Goal: Task Accomplishment & Management: Use online tool/utility

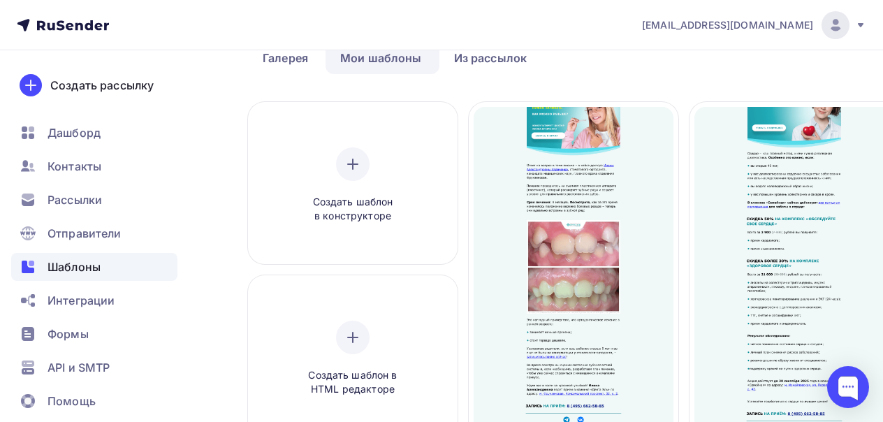
scroll to position [84, 0]
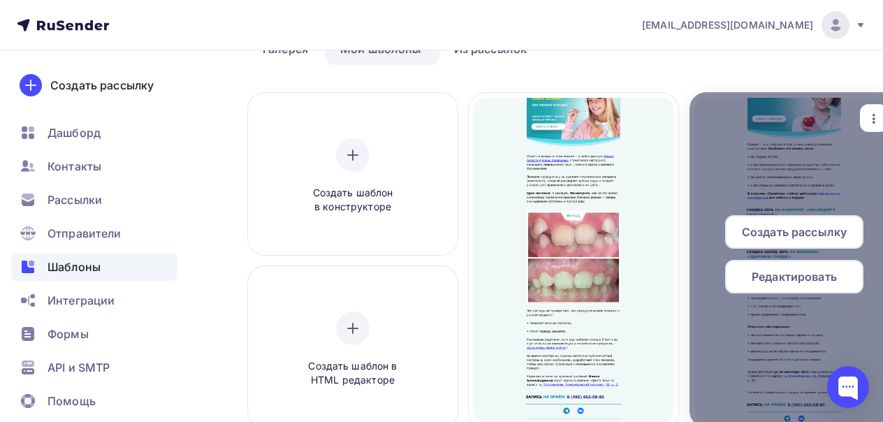
click at [862, 118] on div "button" at bounding box center [874, 118] width 28 height 27
click at [878, 216] on icon at bounding box center [882, 214] width 17 height 17
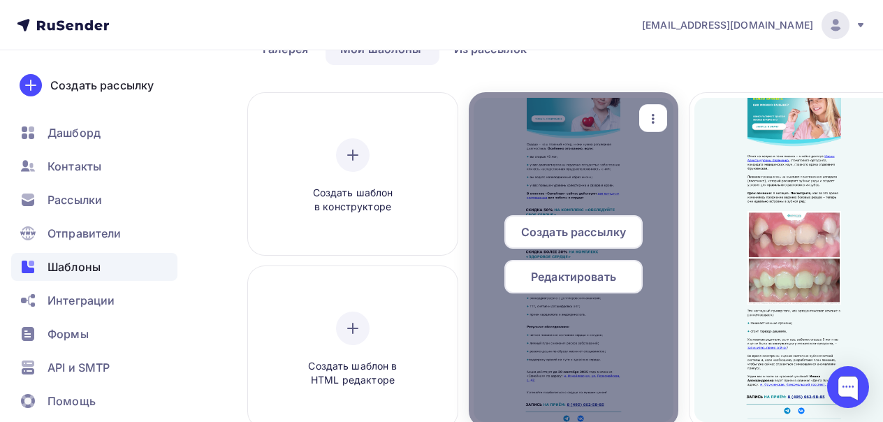
click at [656, 122] on icon "button" at bounding box center [652, 118] width 17 height 17
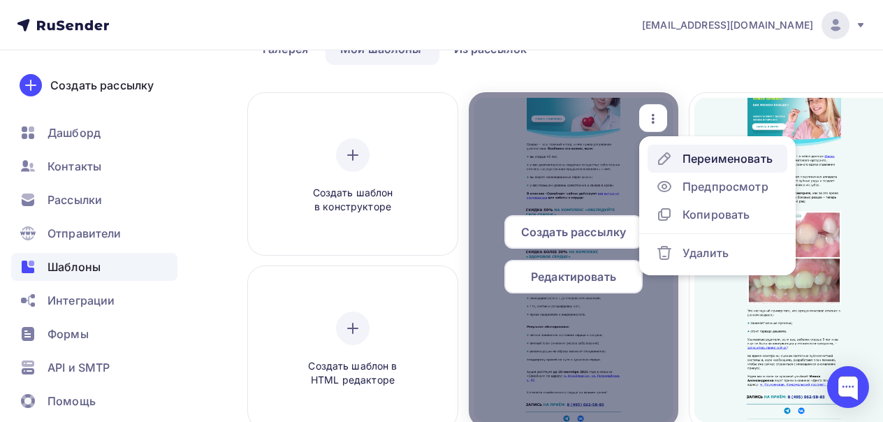
click at [687, 166] on div "Переименовать" at bounding box center [727, 158] width 90 height 17
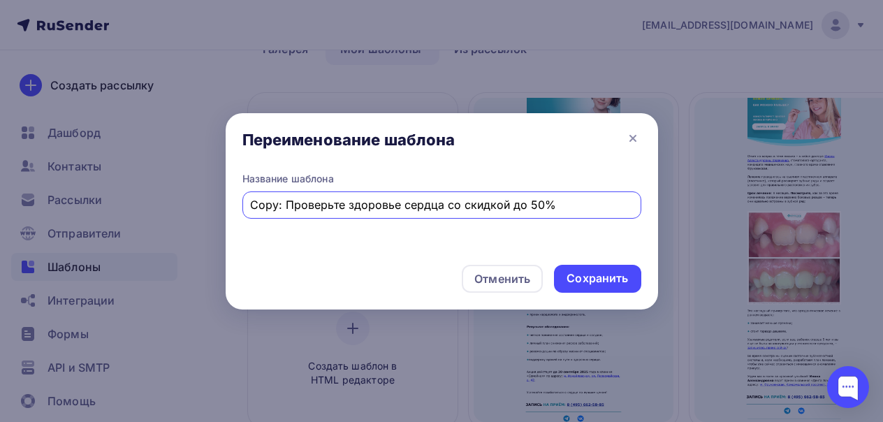
drag, startPoint x: 552, startPoint y: 202, endPoint x: 245, endPoint y: 197, distance: 307.3
click at [245, 197] on div "Copy: Проверьте здоровье сердца со скидкой до 50%" at bounding box center [441, 204] width 399 height 27
paste input "text"
type input "Как долго можно принимать антидепрессанты?"
click at [584, 277] on div "Сохранить" at bounding box center [596, 278] width 61 height 16
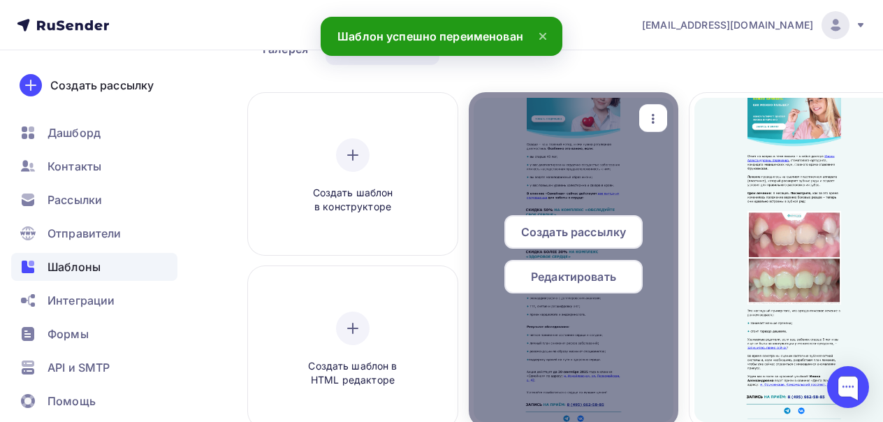
click at [573, 276] on span "Редактировать" at bounding box center [573, 276] width 85 height 17
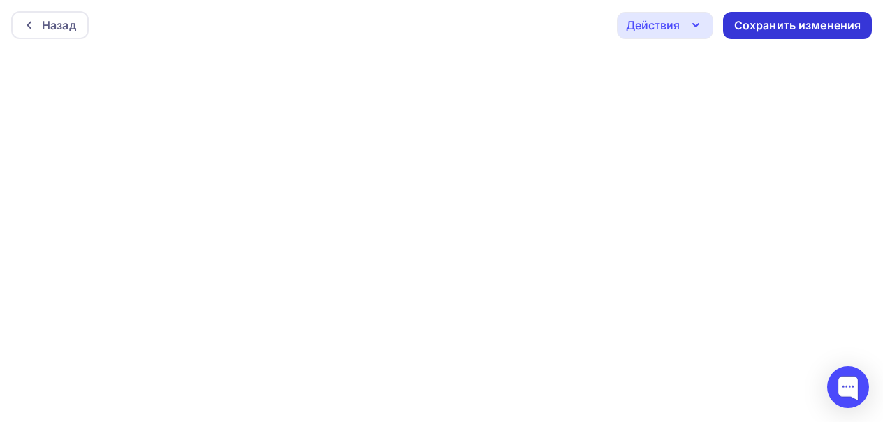
click at [825, 29] on div "Сохранить изменения" at bounding box center [797, 25] width 127 height 16
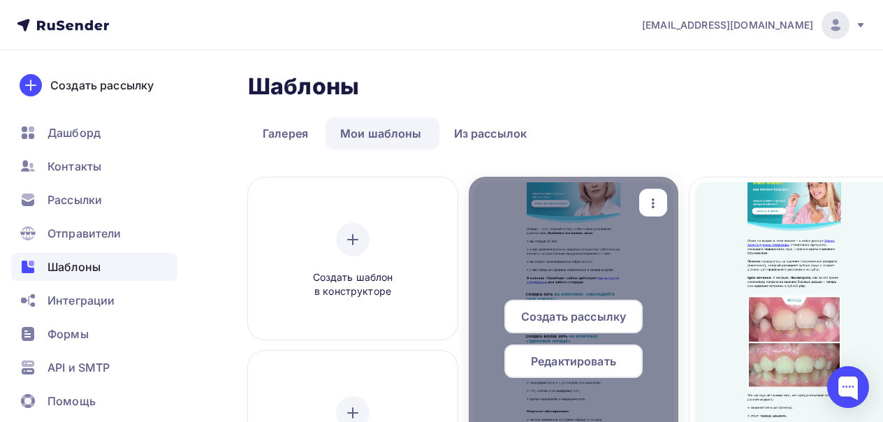
click at [563, 370] on div "Редактировать" at bounding box center [573, 361] width 138 height 34
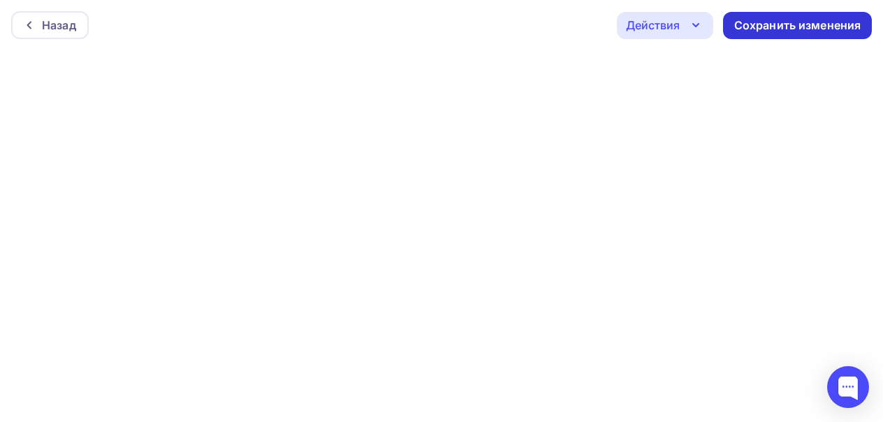
click at [767, 34] on div "Сохранить изменения" at bounding box center [797, 25] width 149 height 27
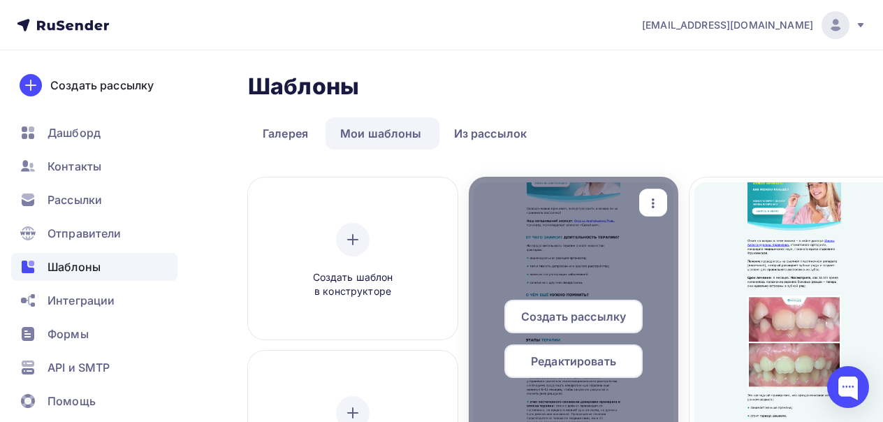
click at [547, 369] on div "Редактировать" at bounding box center [573, 361] width 138 height 34
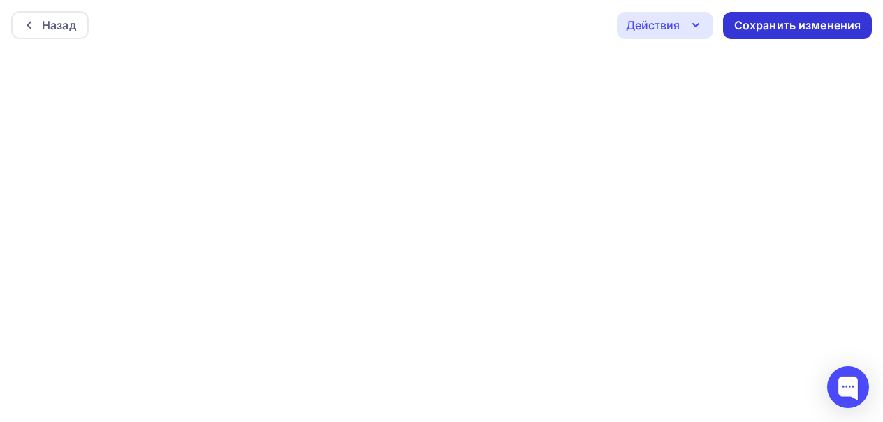
click at [823, 24] on div "Сохранить изменения" at bounding box center [797, 25] width 127 height 16
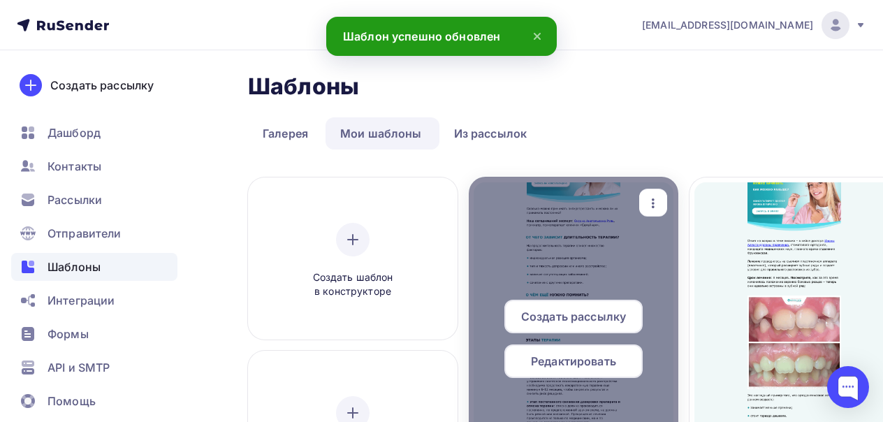
click at [557, 364] on span "Редактировать" at bounding box center [573, 361] width 85 height 17
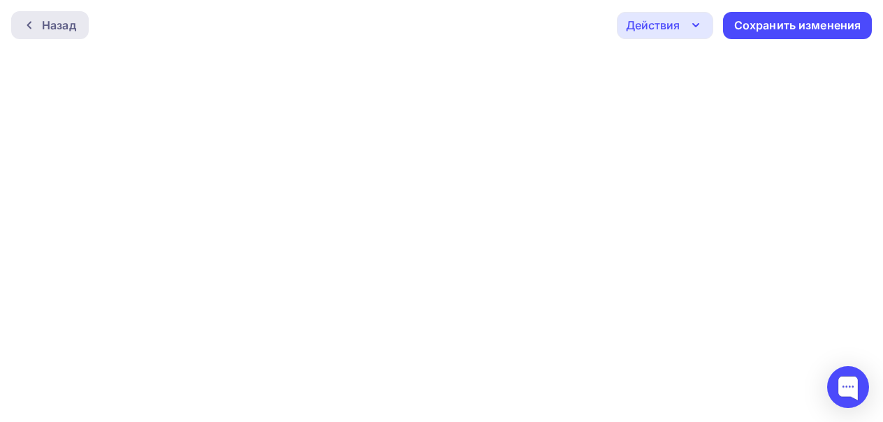
click at [68, 26] on div "Назад" at bounding box center [59, 25] width 34 height 17
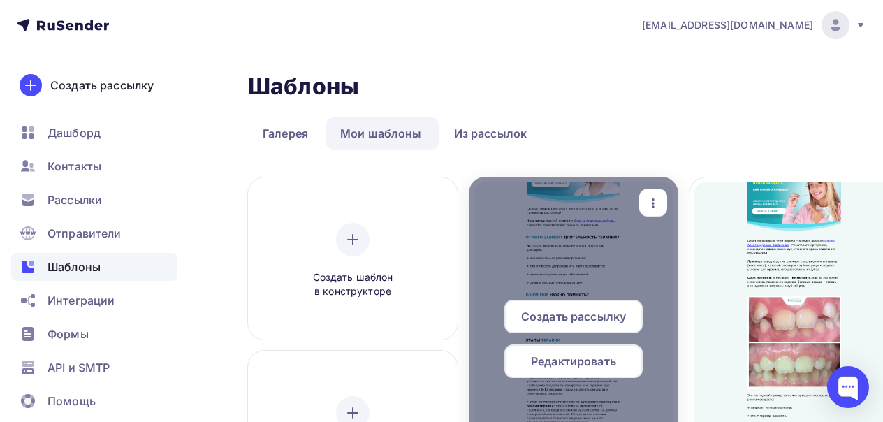
click at [600, 320] on span "Создать рассылку" at bounding box center [573, 316] width 105 height 17
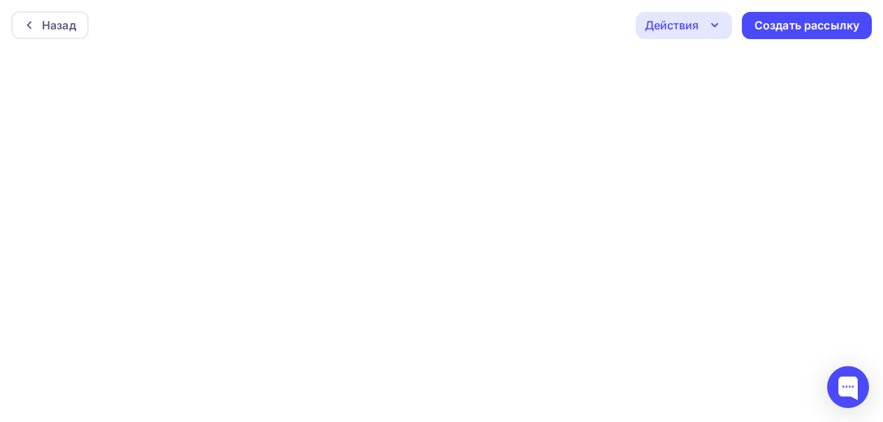
click at [817, 45] on div "Назад Действия Отправить тестовое письмо Предпросмотр Сохранить в Мои шаблоны В…" at bounding box center [441, 25] width 883 height 50
click at [816, 29] on div "Создать рассылку" at bounding box center [806, 25] width 105 height 16
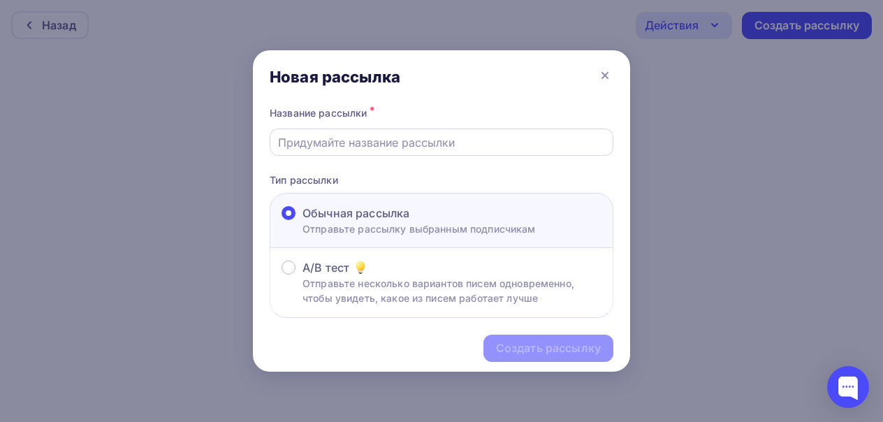
click at [390, 152] on div at bounding box center [442, 141] width 344 height 27
click at [390, 147] on input "text" at bounding box center [441, 142] width 327 height 17
paste input "Сколько можно принимать антидепрессанты и можно ли их принимать постоянно?"
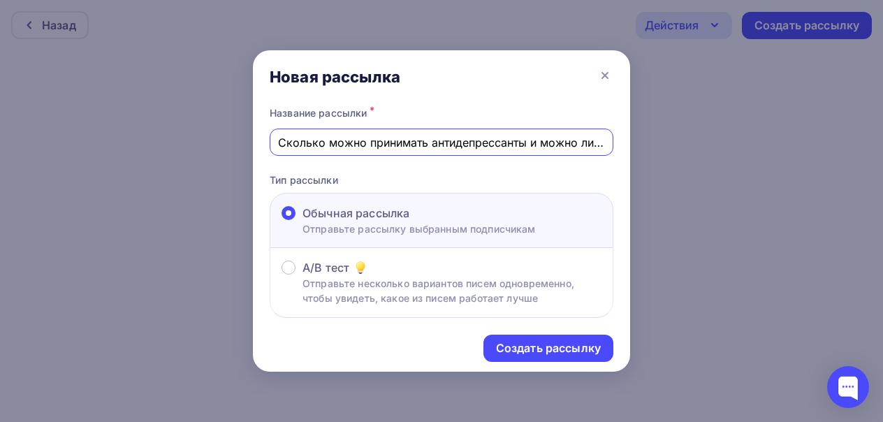
scroll to position [0, 134]
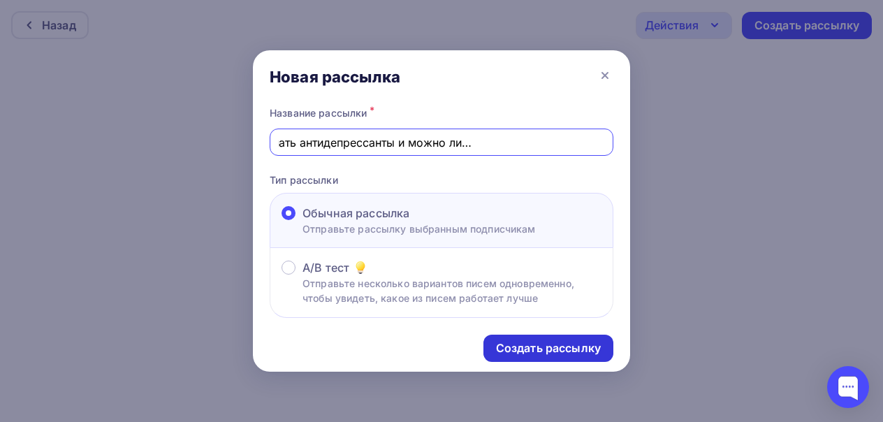
type input "Сколько можно принимать антидепрессанты и можно ли их принимать постоянно?"
click at [547, 348] on div "Создать рассылку" at bounding box center [548, 348] width 105 height 16
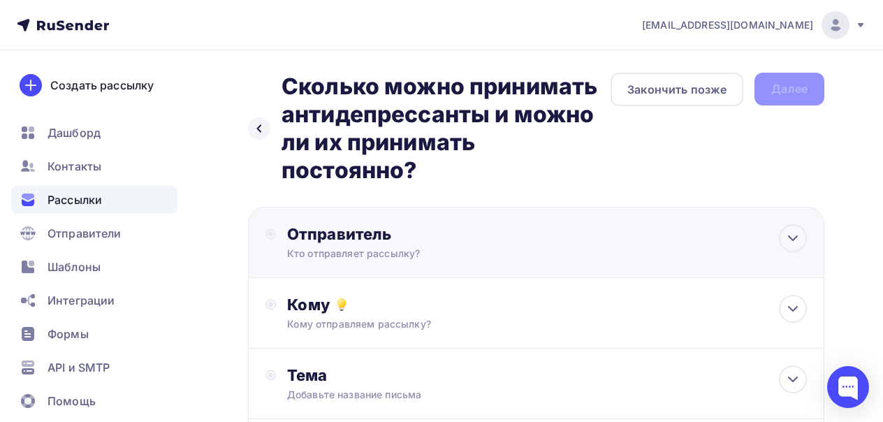
click at [538, 248] on div "Кто отправляет рассылку?" at bounding box center [423, 253] width 272 height 14
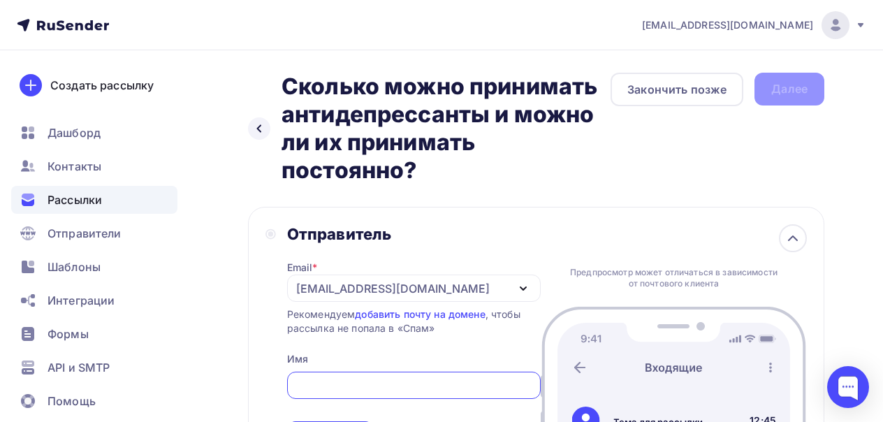
click at [460, 295] on div "[EMAIL_ADDRESS][DOMAIN_NAME]" at bounding box center [413, 287] width 253 height 27
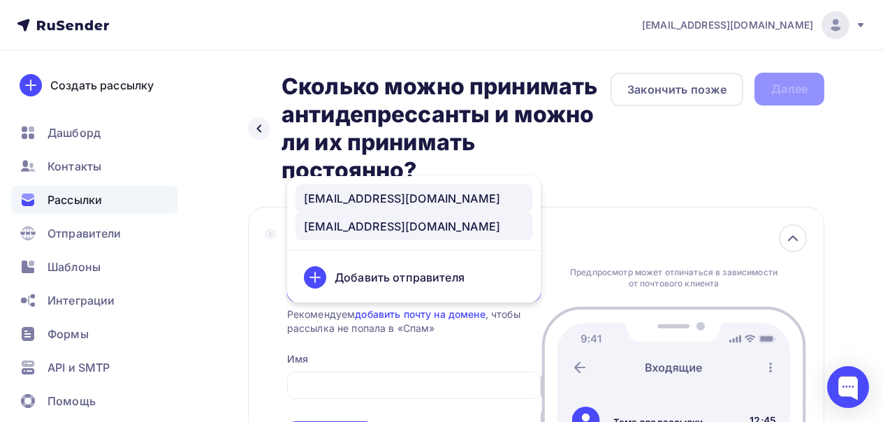
click at [448, 202] on div "[EMAIL_ADDRESS][DOMAIN_NAME]" at bounding box center [414, 198] width 220 height 17
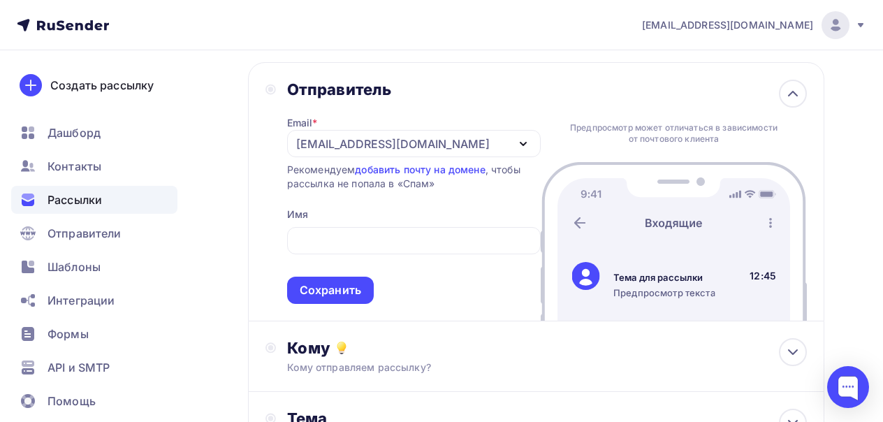
scroll to position [146, 0]
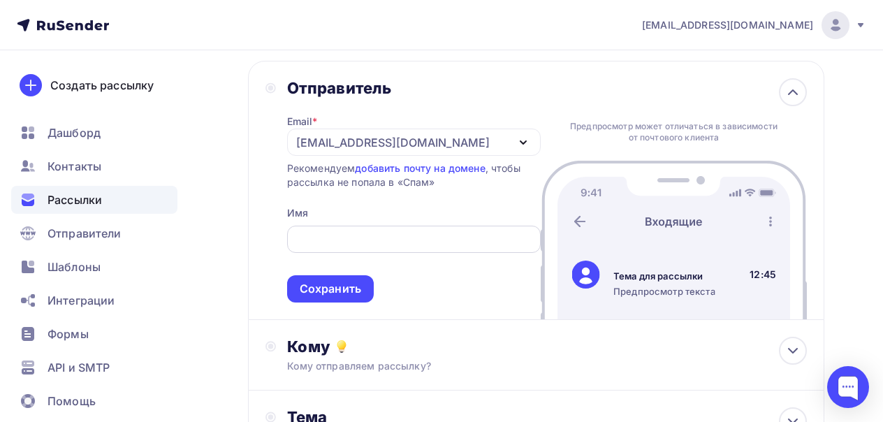
click at [432, 242] on input "text" at bounding box center [413, 239] width 237 height 17
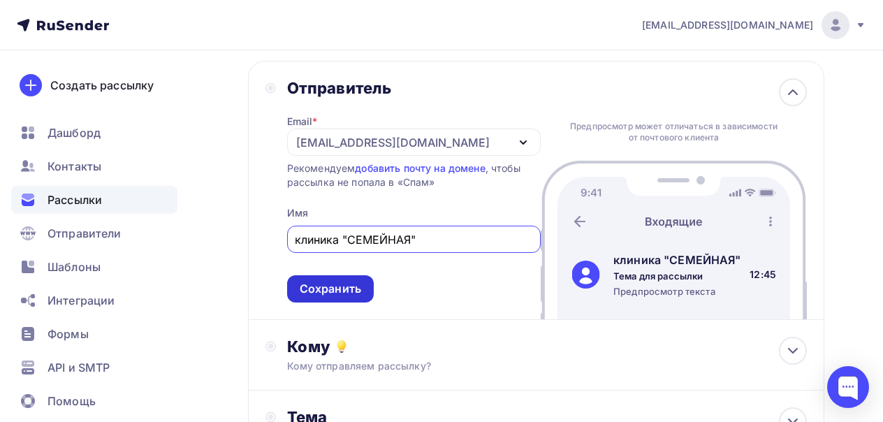
type input "клиника "СЕМЕЙНАЯ""
click at [346, 287] on div "Сохранить" at bounding box center [330, 289] width 61 height 16
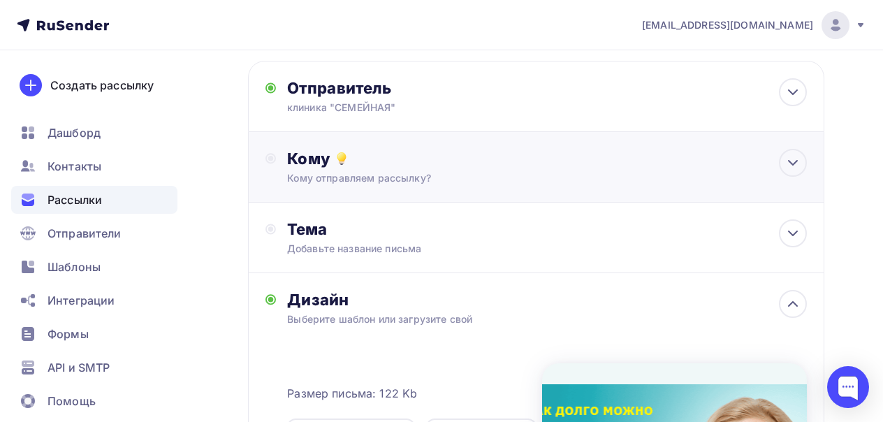
click at [448, 189] on div "Кому Кому отправляем рассылку? Списки получателей Выберите список Все списки id…" at bounding box center [536, 167] width 576 height 71
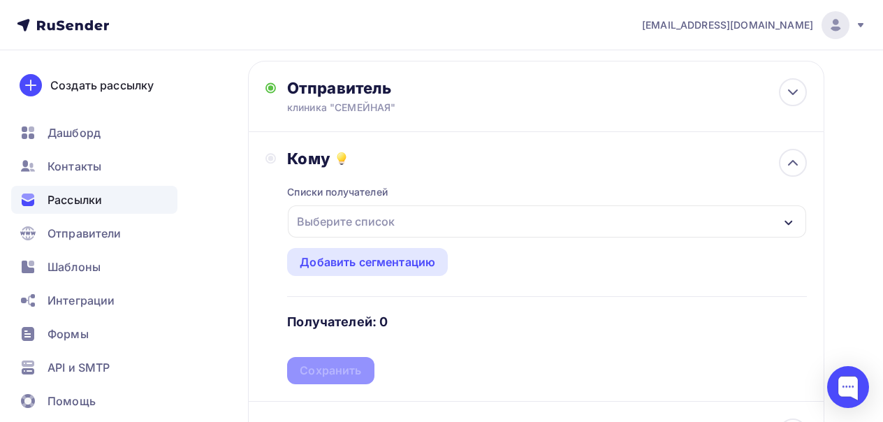
click at [402, 221] on div "Выберите список" at bounding box center [547, 221] width 518 height 32
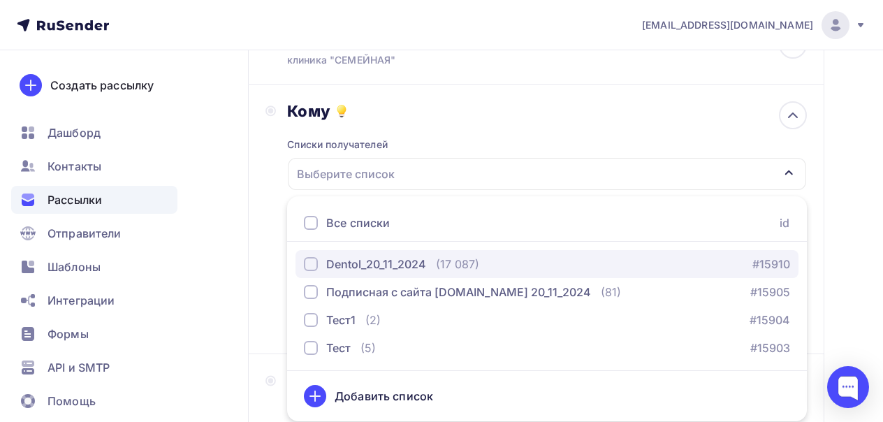
click at [385, 265] on div "Dentol_20_11_2024" at bounding box center [376, 264] width 100 height 17
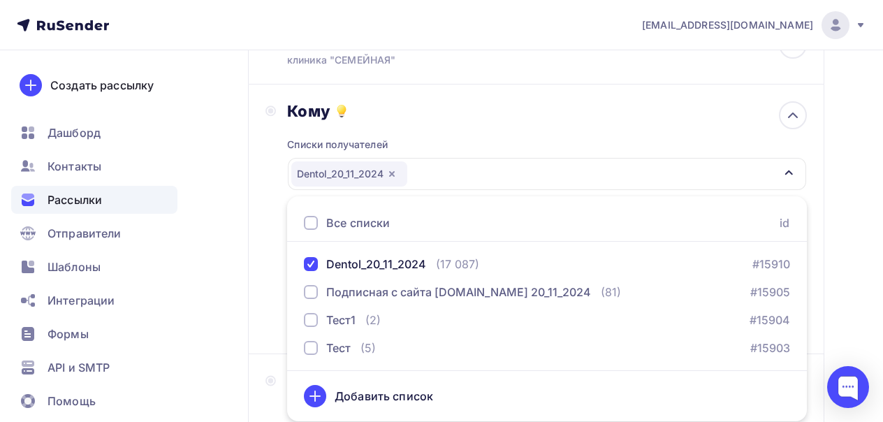
click at [245, 249] on div "Назад Сколько можно принимать антидепрессанты и можно ли их принимать постоянно…" at bounding box center [441, 375] width 883 height 1037
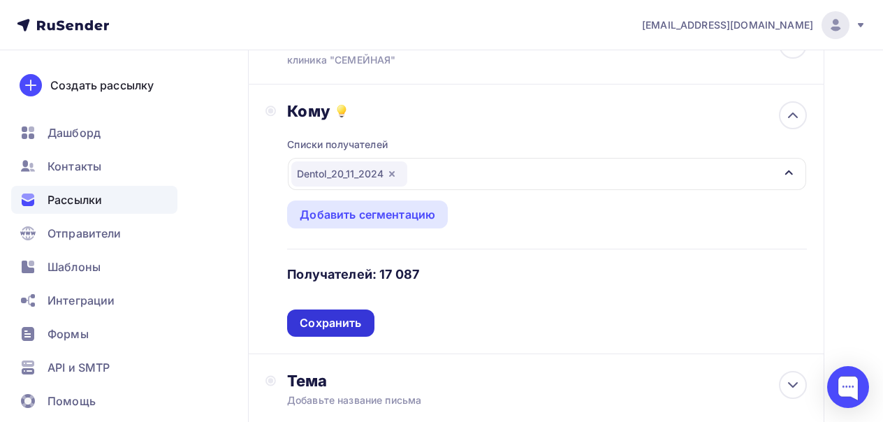
click at [338, 325] on div "Сохранить" at bounding box center [330, 323] width 61 height 16
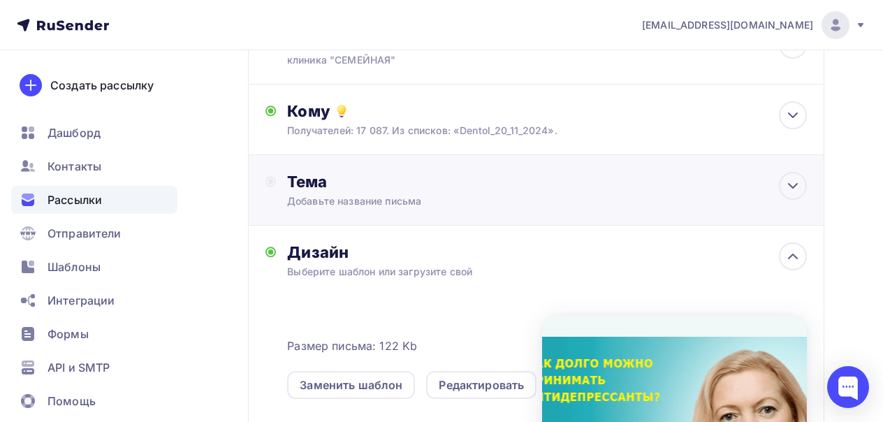
click at [390, 199] on div "Добавьте название письма" at bounding box center [411, 201] width 249 height 14
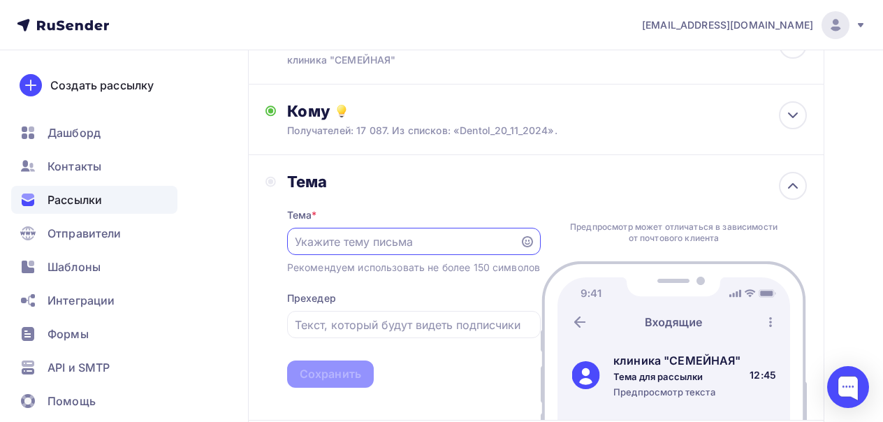
scroll to position [0, 0]
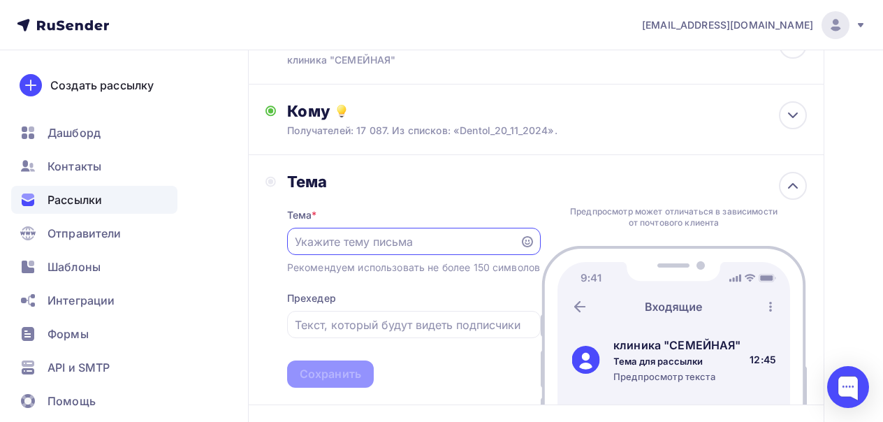
paste input "Сколько можно принимать антидепрессанты и можно ли их принимать постоянно?"
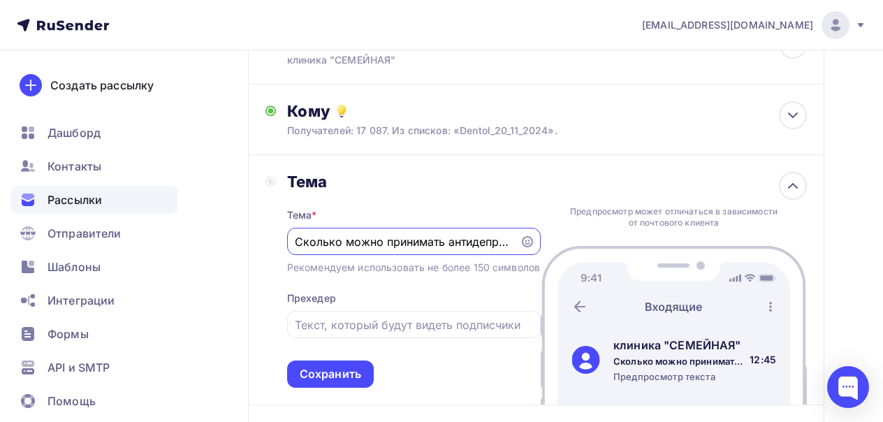
drag, startPoint x: 344, startPoint y: 243, endPoint x: 265, endPoint y: 237, distance: 79.2
click at [264, 237] on div "Тема Тема * Сколько можно принимать антидепрессанты и можно ли их принимать пос…" at bounding box center [536, 280] width 576 height 250
click at [369, 249] on input "Сколько можно принимать антидепрессанты и можно ли их принимать постоянно?" at bounding box center [403, 241] width 216 height 17
drag, startPoint x: 382, startPoint y: 246, endPoint x: 300, endPoint y: 239, distance: 82.7
click at [298, 239] on input "Сколько можно принимать антидепрессанты и можно ли их принимать постоянно?" at bounding box center [403, 241] width 216 height 17
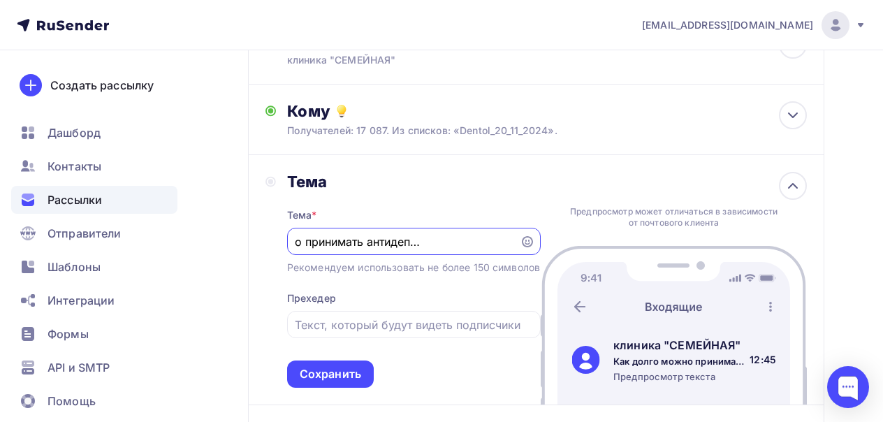
scroll to position [0, 185]
drag, startPoint x: 452, startPoint y: 244, endPoint x: 510, endPoint y: 246, distance: 57.3
click at [510, 246] on input "Как долго можно принимать антидепрессанты и можно ли их принимать постоянно?" at bounding box center [403, 241] width 216 height 17
type input "Как долго можно принимать антидепрессанты и можно ли их принимать постоянно?"
click at [347, 290] on div "Тема * Как долго можно принимать антидепрессанты и можно ли их принимать постоя…" at bounding box center [413, 289] width 253 height 196
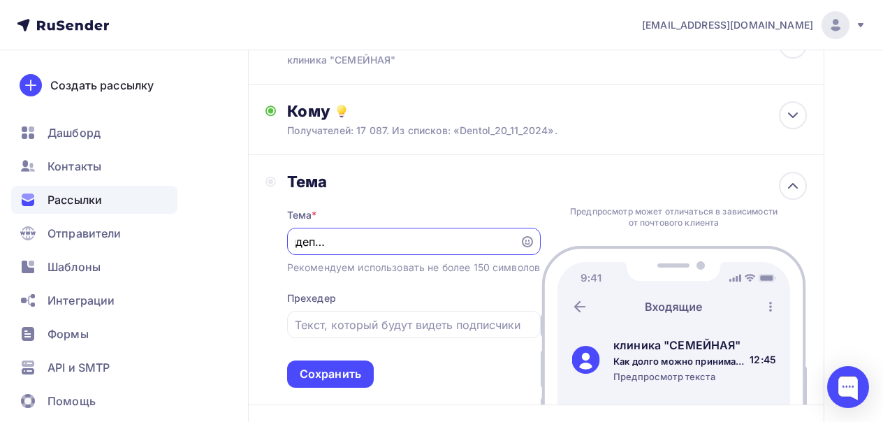
scroll to position [0, 0]
click at [309, 332] on input "text" at bounding box center [413, 324] width 237 height 17
paste input "Наш сегодняшний эксперт: [PERSON_NAME], психиатр, психотерапевт клиники «Семейн…"
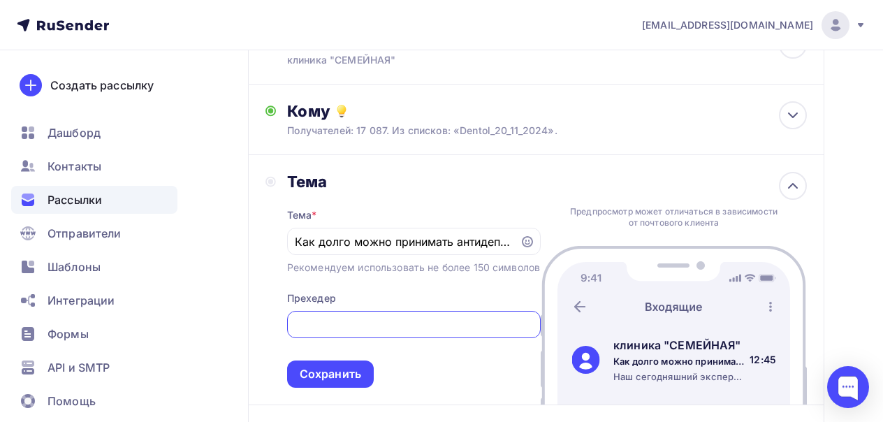
scroll to position [0, 334]
type input "Наш сегодняшний эксперт: [PERSON_NAME], психиатр, психотерапевт клиники «Семейн…"
click at [341, 382] on div "Сохранить" at bounding box center [330, 374] width 61 height 16
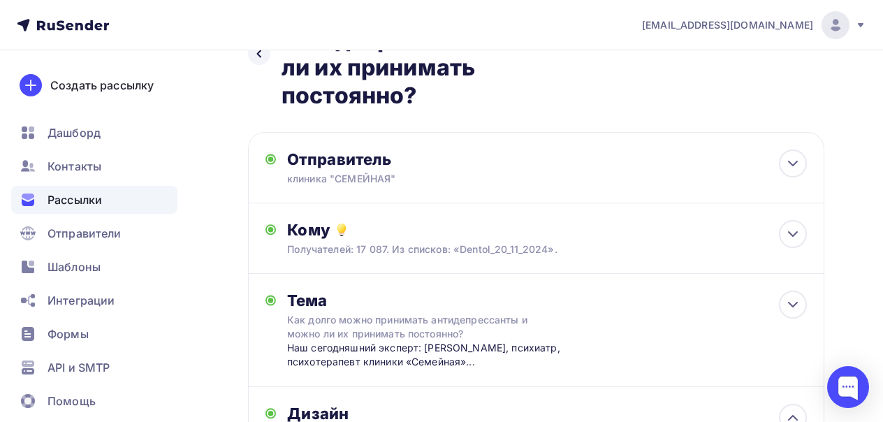
scroll to position [0, 0]
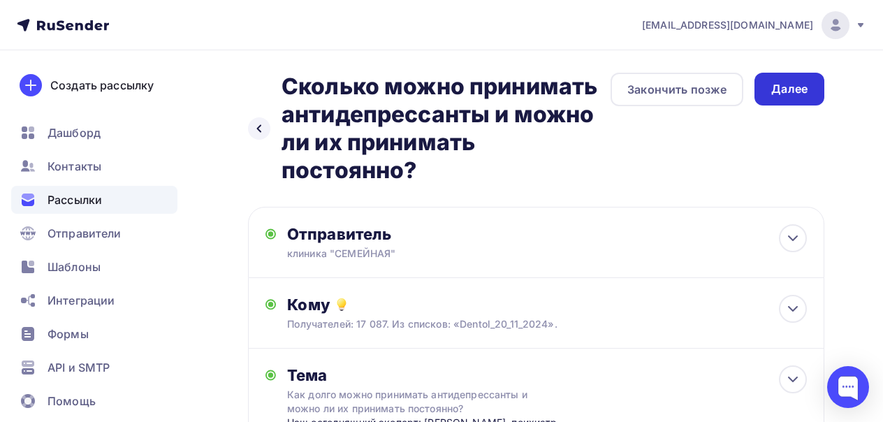
click at [807, 84] on div "Далее" at bounding box center [789, 89] width 70 height 33
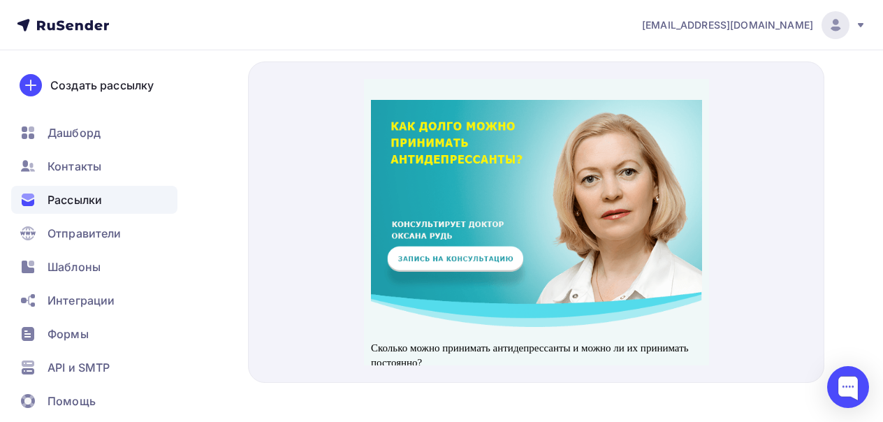
scroll to position [661, 0]
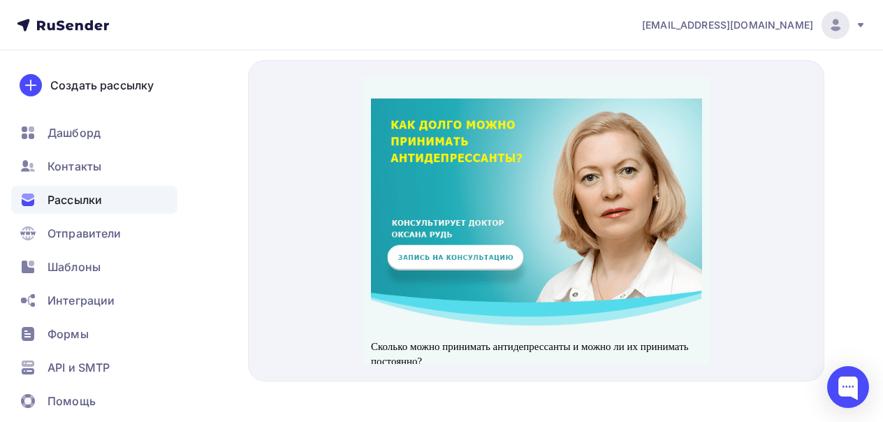
click at [538, 180] on img at bounding box center [535, 195] width 331 height 227
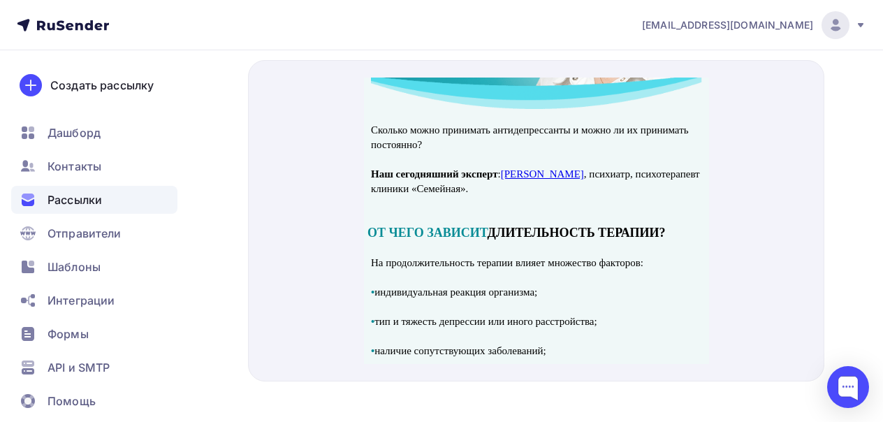
scroll to position [214, 0]
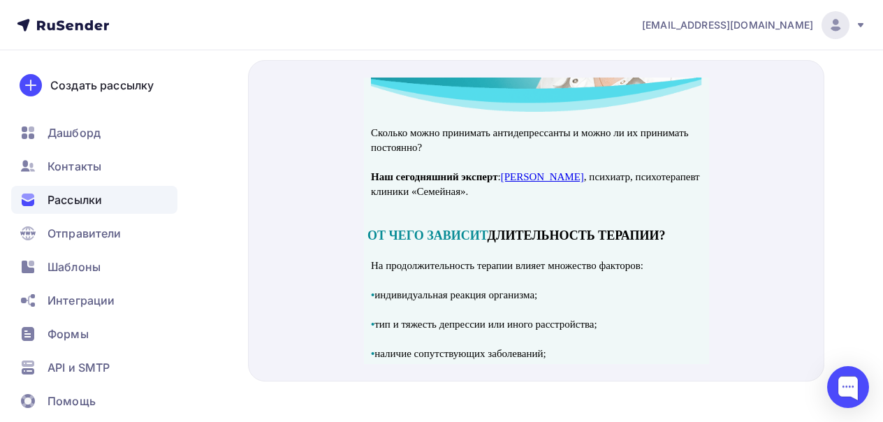
click at [583, 157] on link "[PERSON_NAME]" at bounding box center [541, 159] width 83 height 11
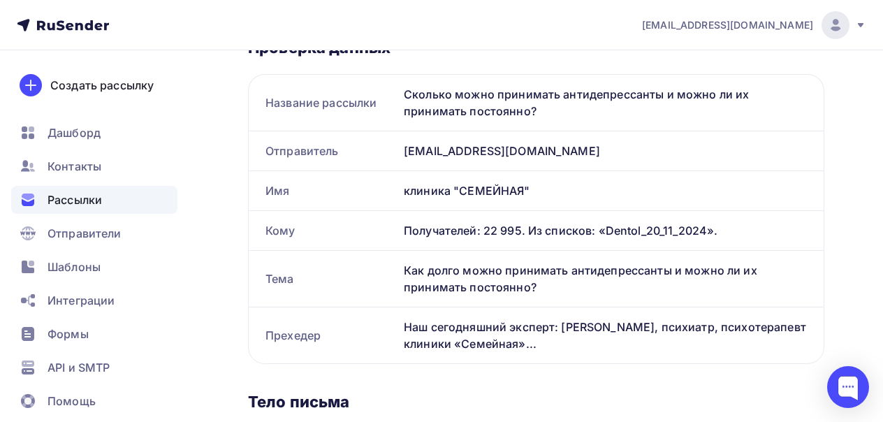
scroll to position [0, 0]
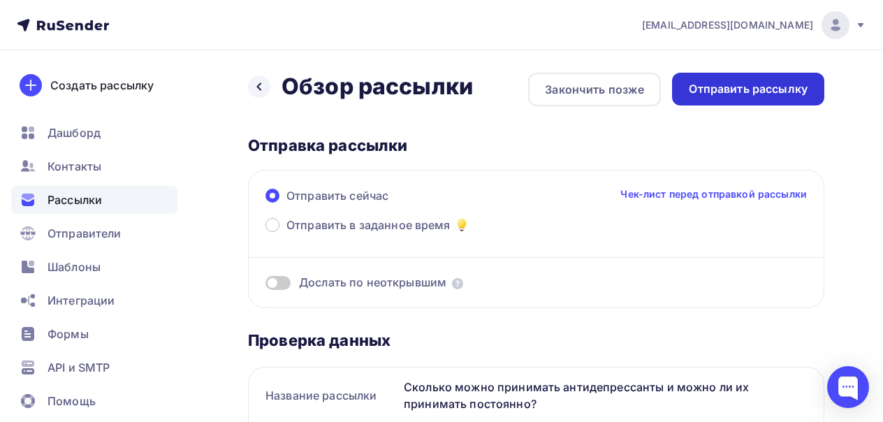
click at [732, 90] on div "Отправить рассылку" at bounding box center [747, 89] width 119 height 16
